Goal: Task Accomplishment & Management: Manage account settings

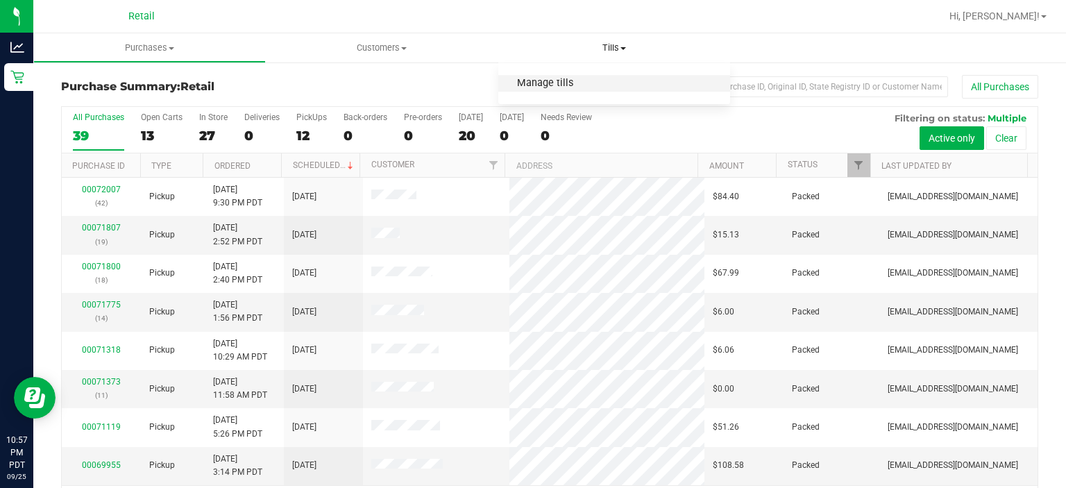
click at [553, 79] on span "Manage tills" at bounding box center [545, 84] width 94 height 12
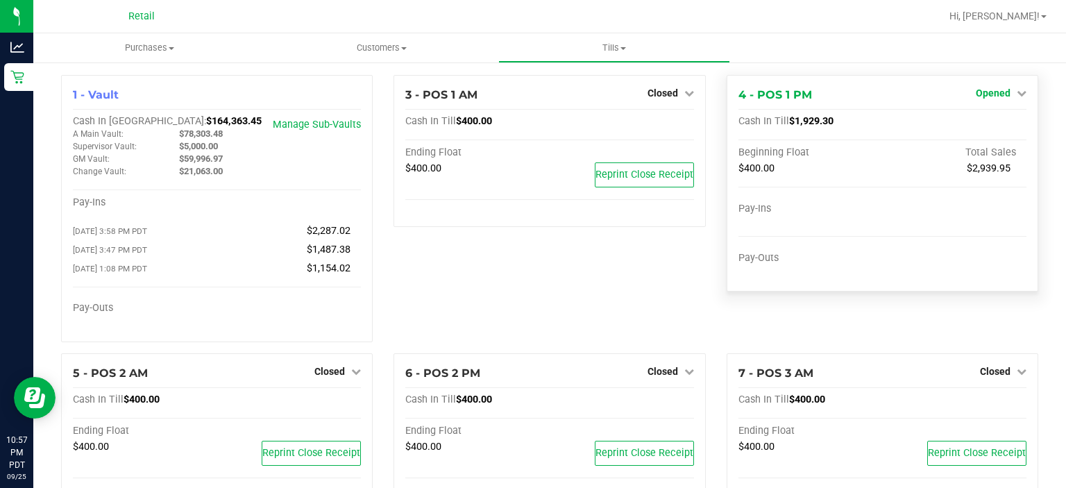
click at [1017, 93] on icon at bounding box center [1022, 93] width 10 height 10
click at [996, 121] on link "Close Till" at bounding box center [994, 122] width 37 height 11
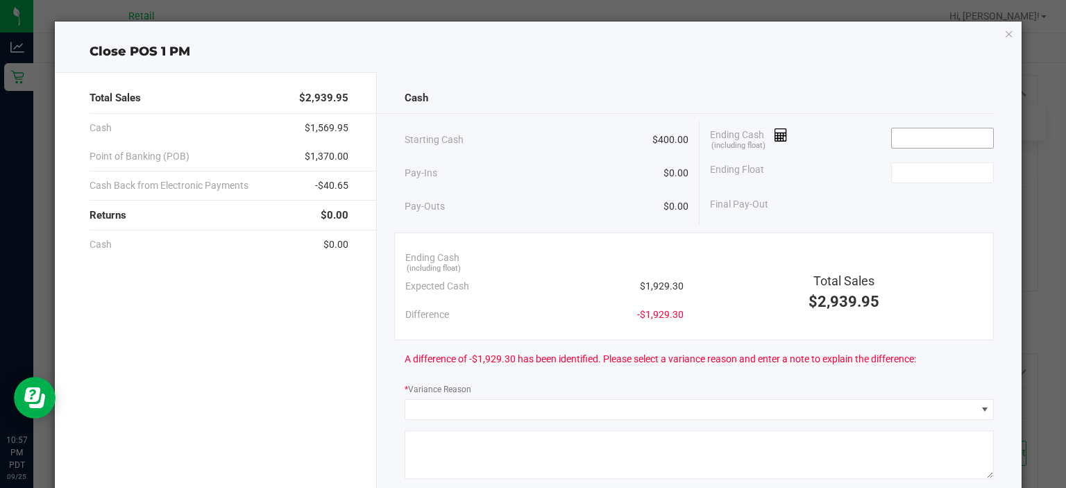
click at [929, 133] on input at bounding box center [943, 137] width 102 height 19
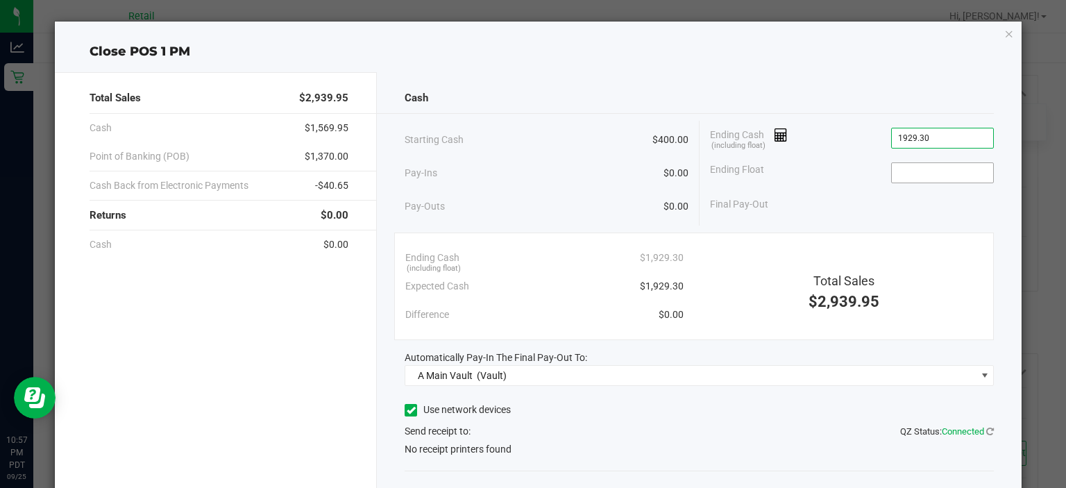
click at [912, 169] on input at bounding box center [943, 172] width 102 height 19
type input "$1,929.30"
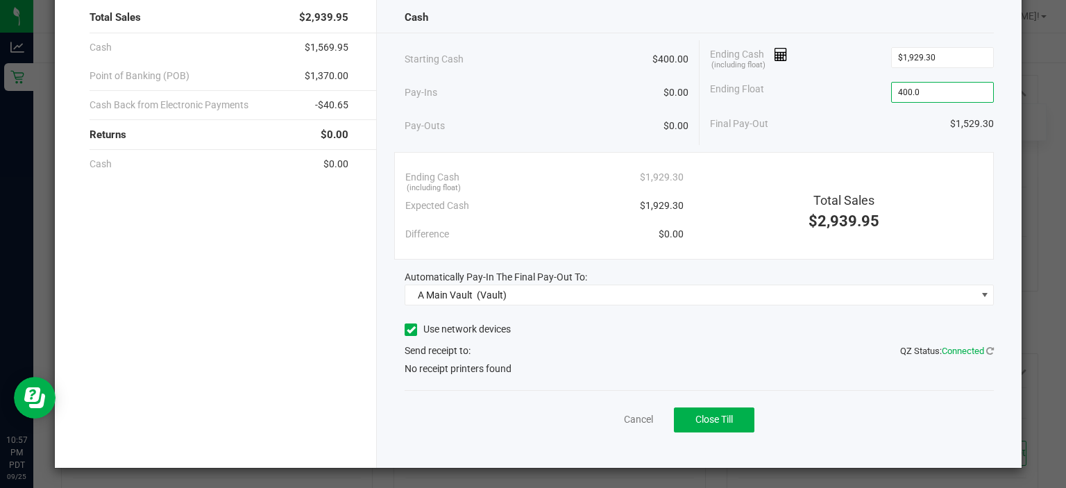
click at [409, 330] on icon at bounding box center [411, 330] width 9 height 0
click at [0, 0] on input "Use network devices" at bounding box center [0, 0] width 0 height 0
type input "$400.00"
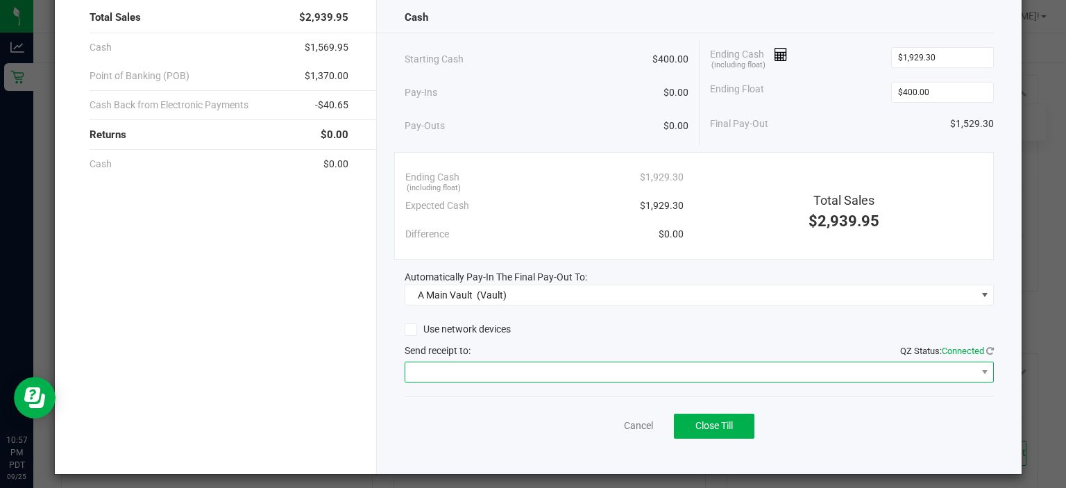
click at [441, 362] on span at bounding box center [690, 371] width 571 height 19
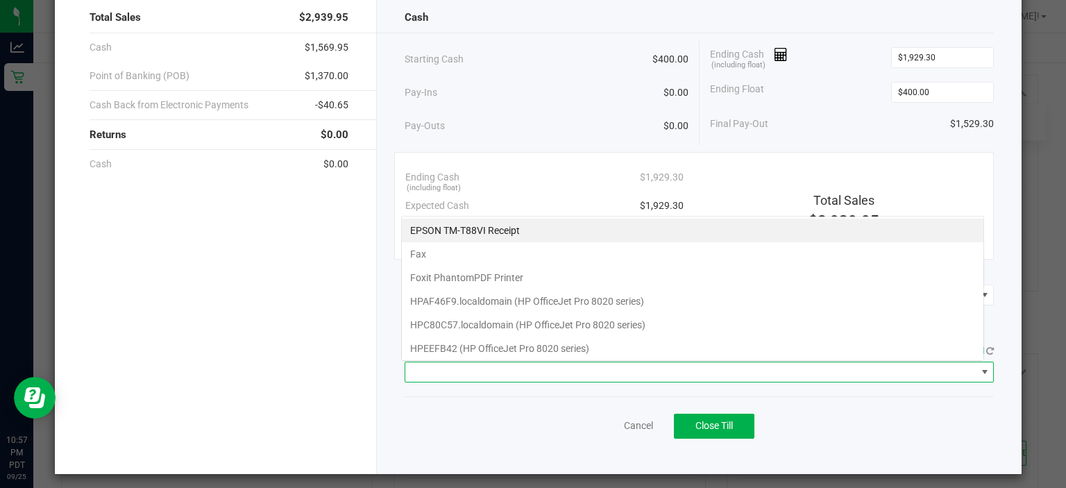
scroll to position [20, 583]
click at [478, 228] on Receipt "EPSON TM-T88VI Receipt" at bounding box center [693, 231] width 582 height 24
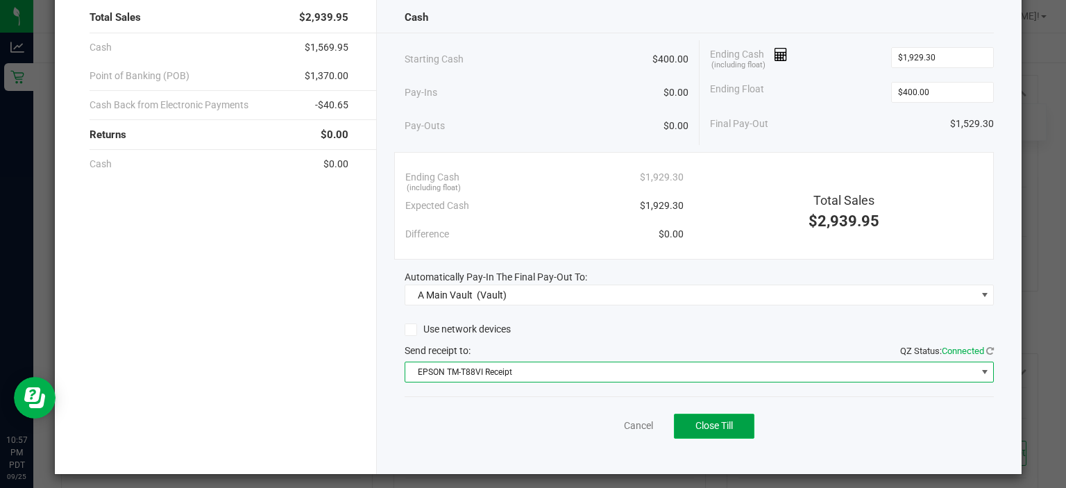
click at [709, 424] on span "Close Till" at bounding box center [714, 425] width 37 height 11
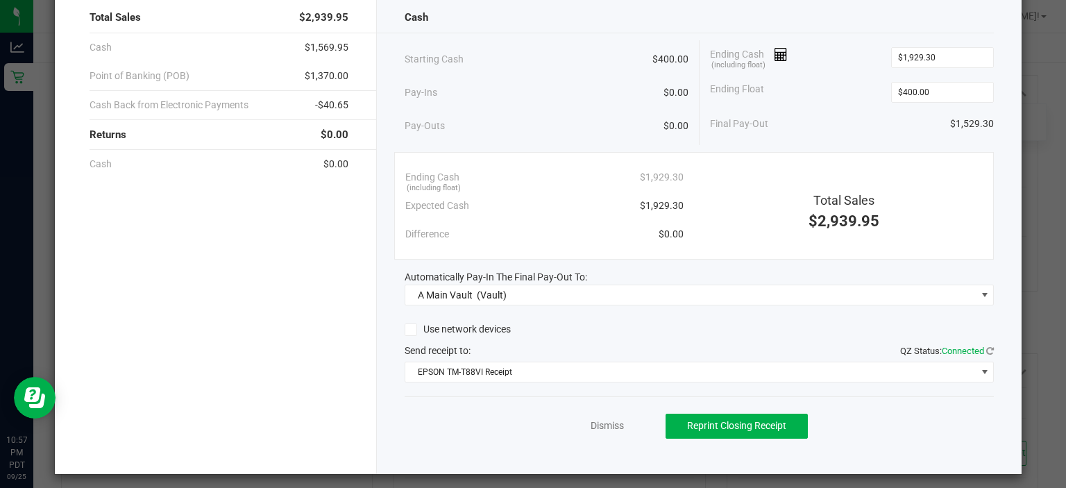
scroll to position [0, 0]
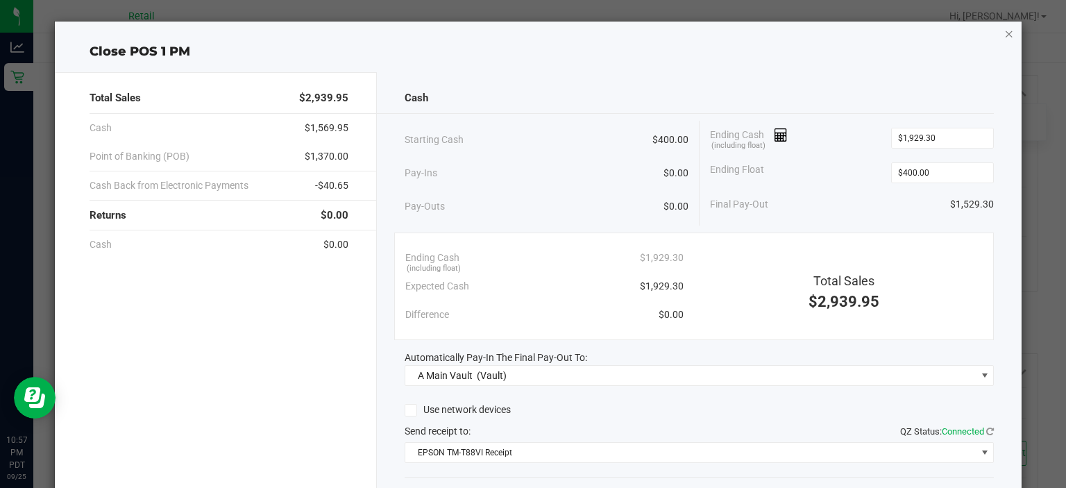
click at [1004, 31] on icon "button" at bounding box center [1009, 33] width 10 height 17
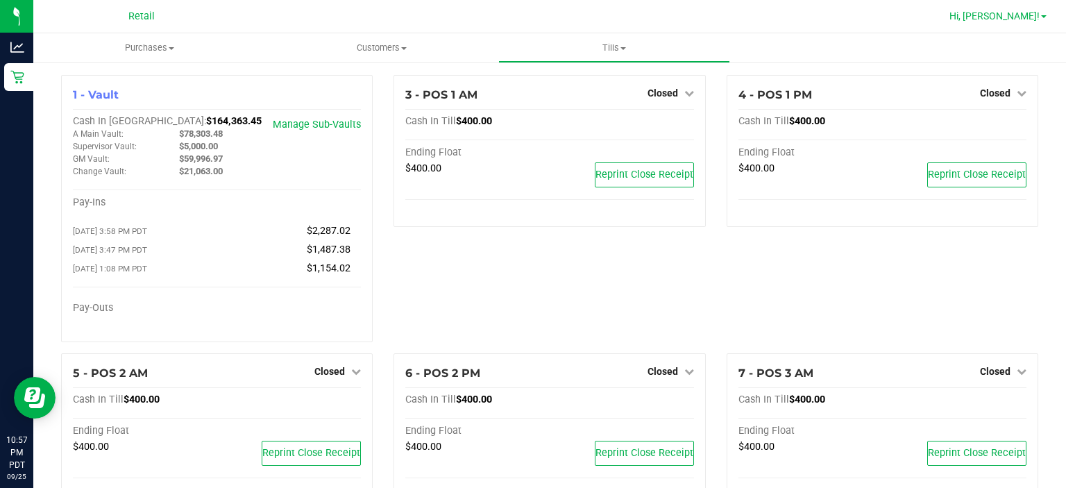
click at [1044, 17] on span at bounding box center [1044, 16] width 6 height 3
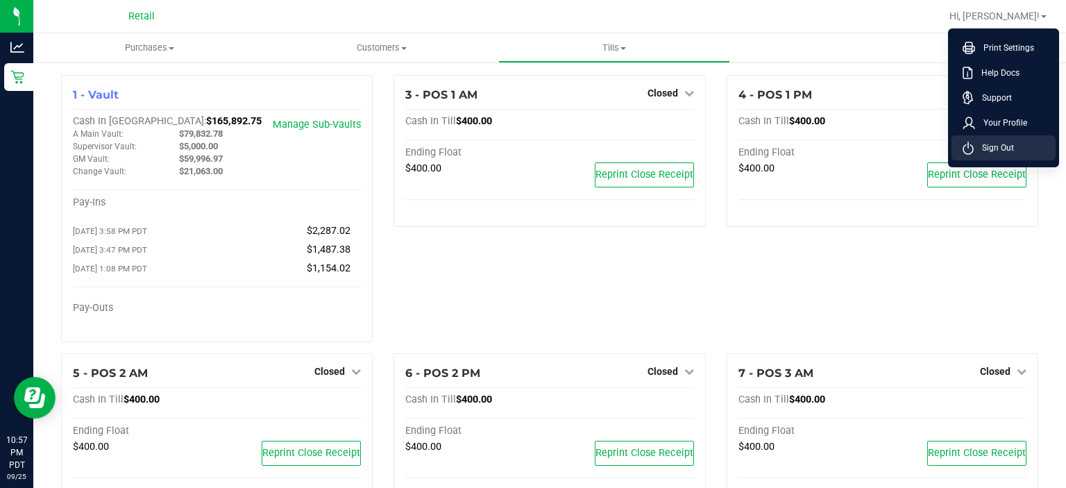
click at [993, 151] on span "Sign Out" at bounding box center [994, 148] width 40 height 14
